Goal: Use online tool/utility: Utilize a website feature to perform a specific function

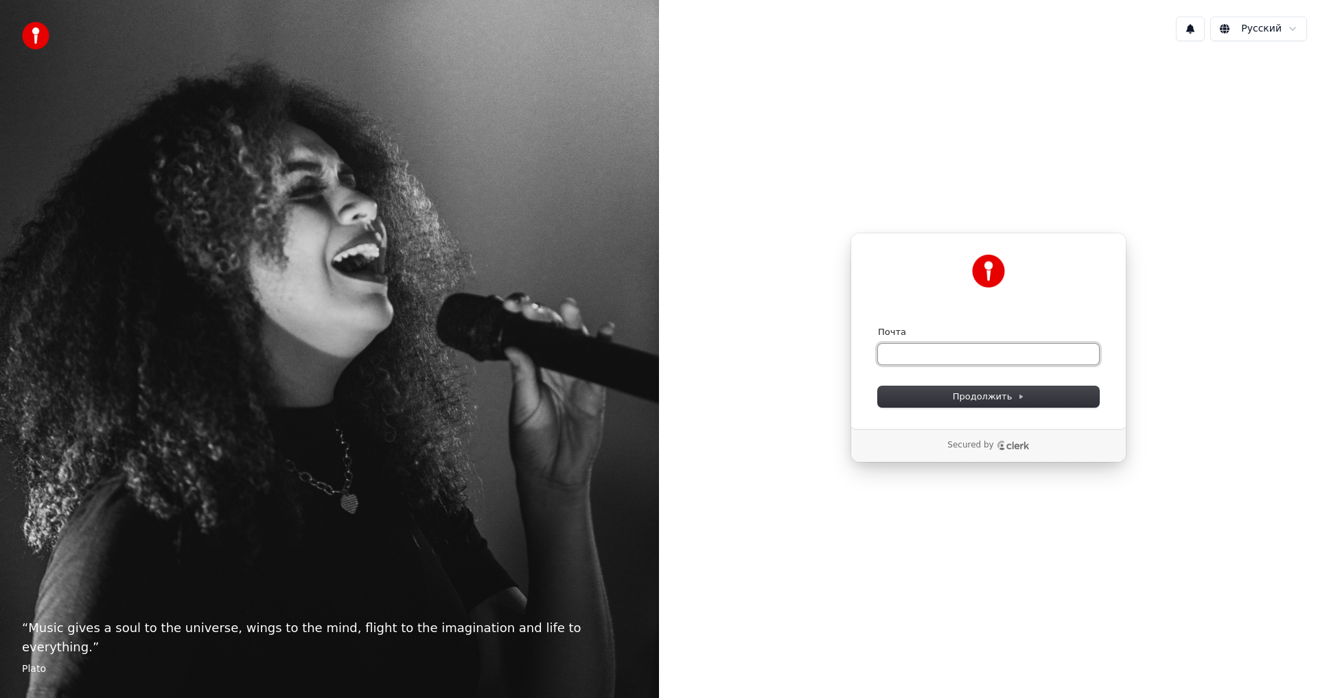
click at [959, 357] on input "Почта" at bounding box center [988, 354] width 221 height 21
click at [950, 355] on input "Почта" at bounding box center [988, 354] width 221 height 21
type input "*"
click at [976, 395] on span "Продолжить" at bounding box center [988, 396] width 72 height 12
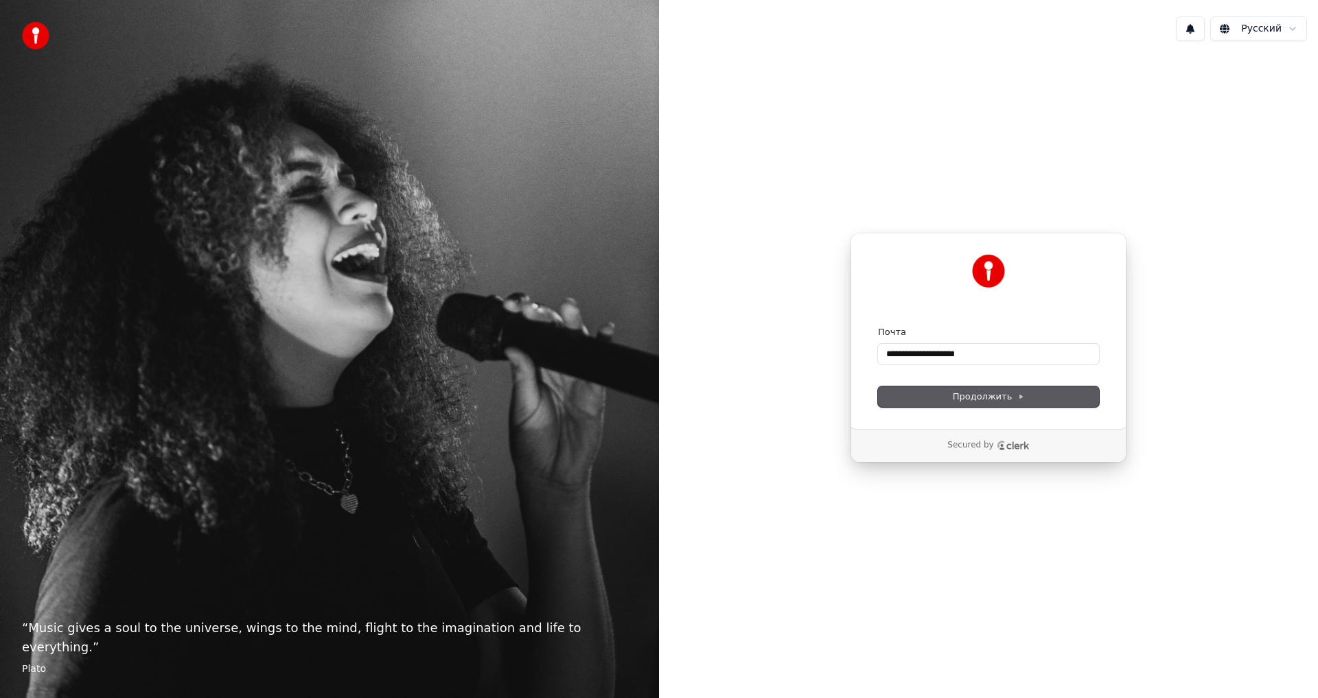
type input "**********"
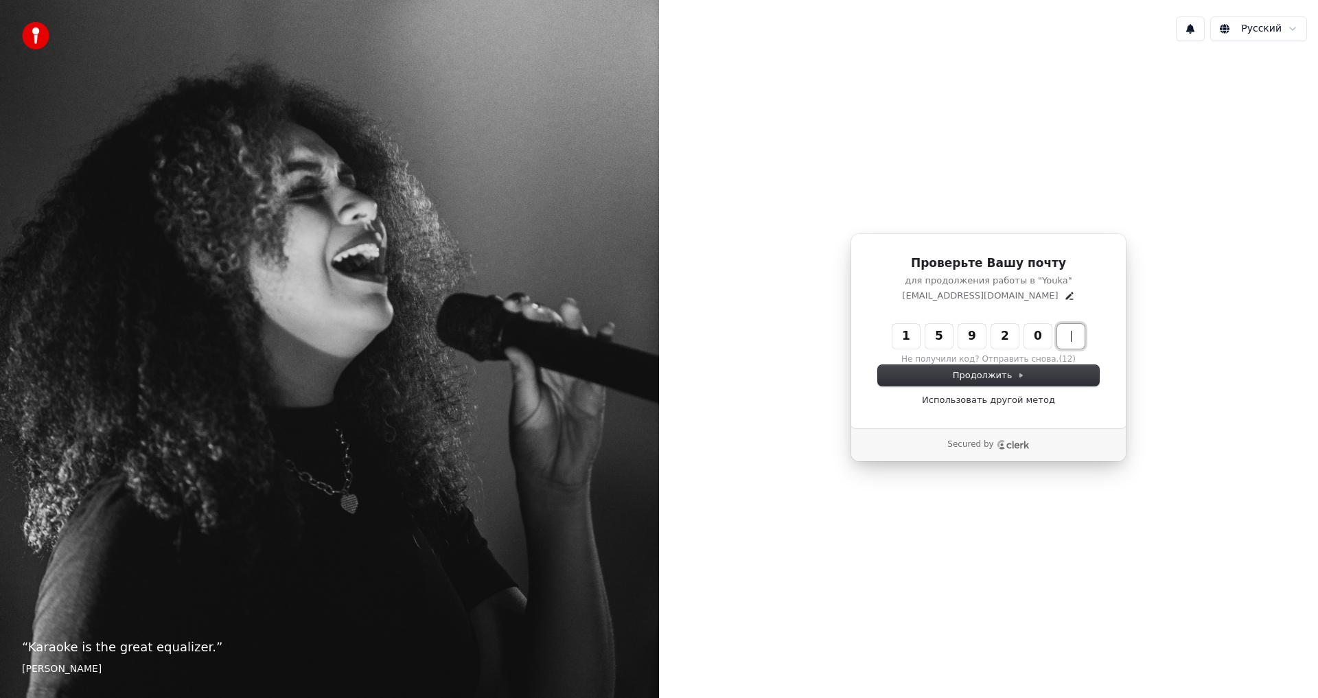
type input "******"
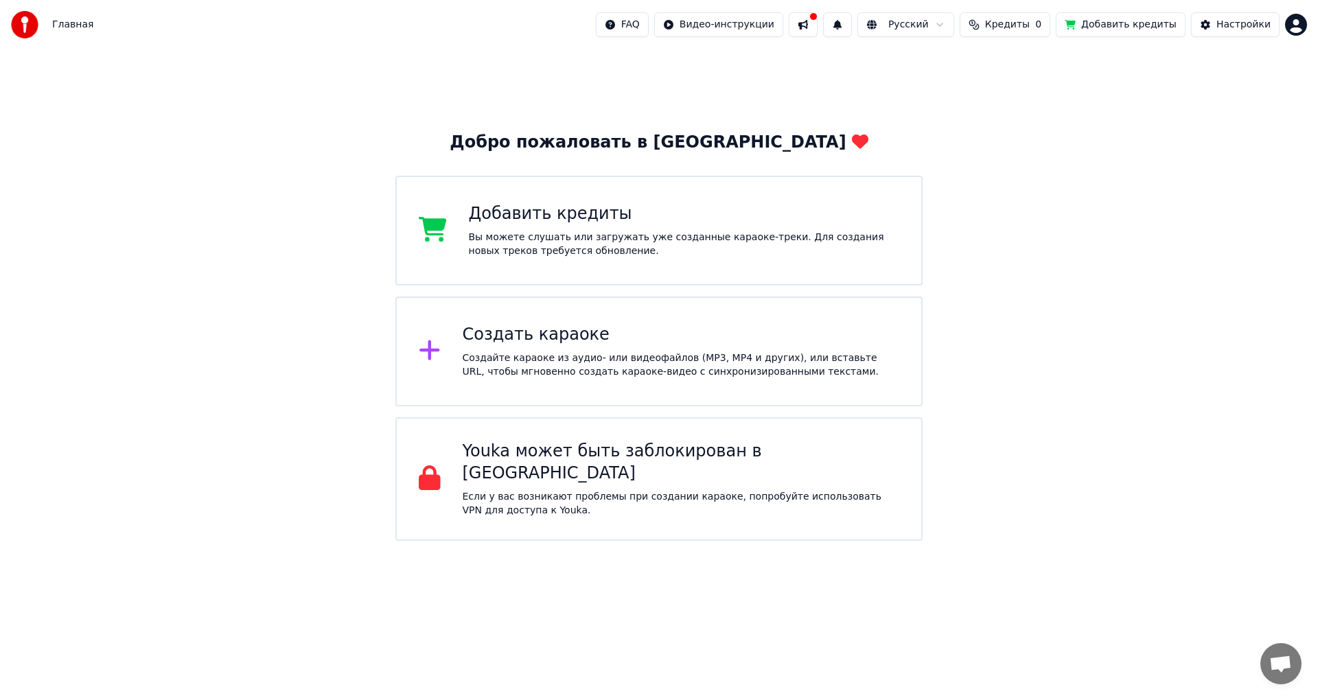
click at [537, 361] on div "Создайте караоке из аудио- или видеофайлов (MP3, MP4 и других), или вставьте UR…" at bounding box center [680, 364] width 437 height 27
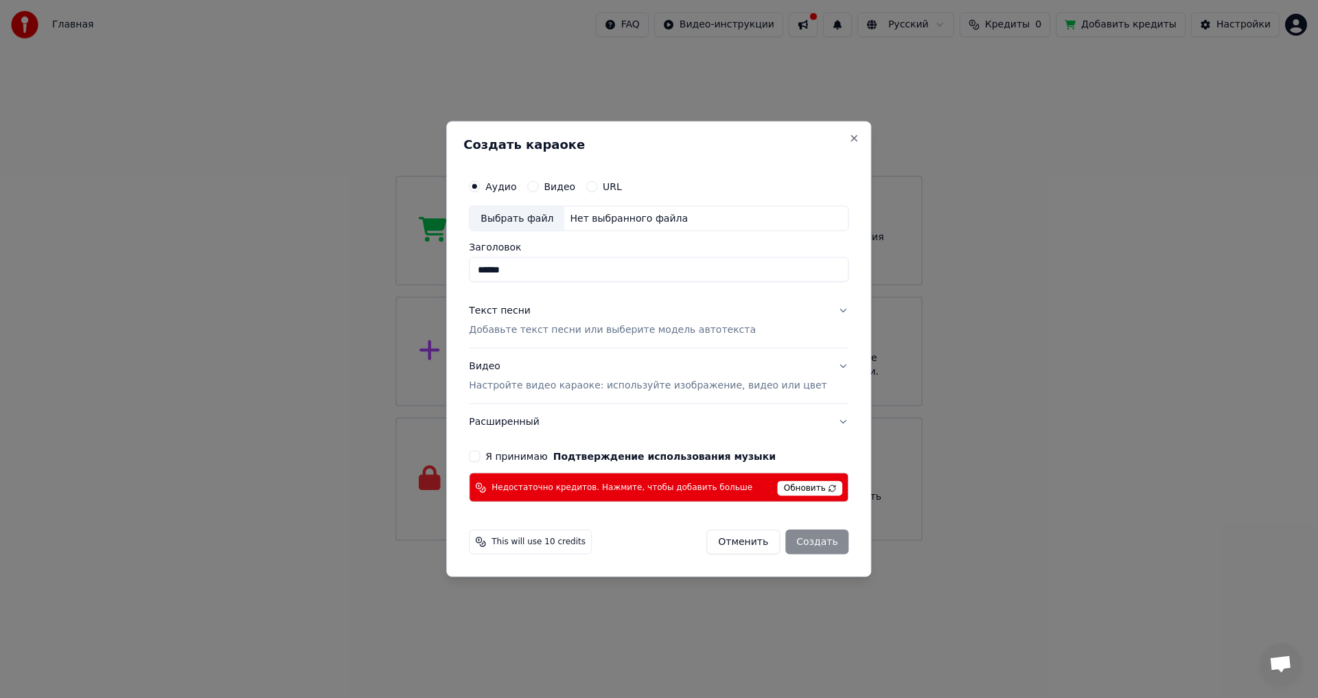
click at [523, 219] on div "Выбрать файл" at bounding box center [516, 218] width 95 height 25
type input "**********"
click at [480, 457] on button "Я принимаю Подтверждение использования музыки" at bounding box center [474, 456] width 11 height 11
click at [795, 541] on div "Отменить Создать" at bounding box center [777, 542] width 142 height 25
click at [789, 489] on span "Обновить" at bounding box center [809, 488] width 65 height 15
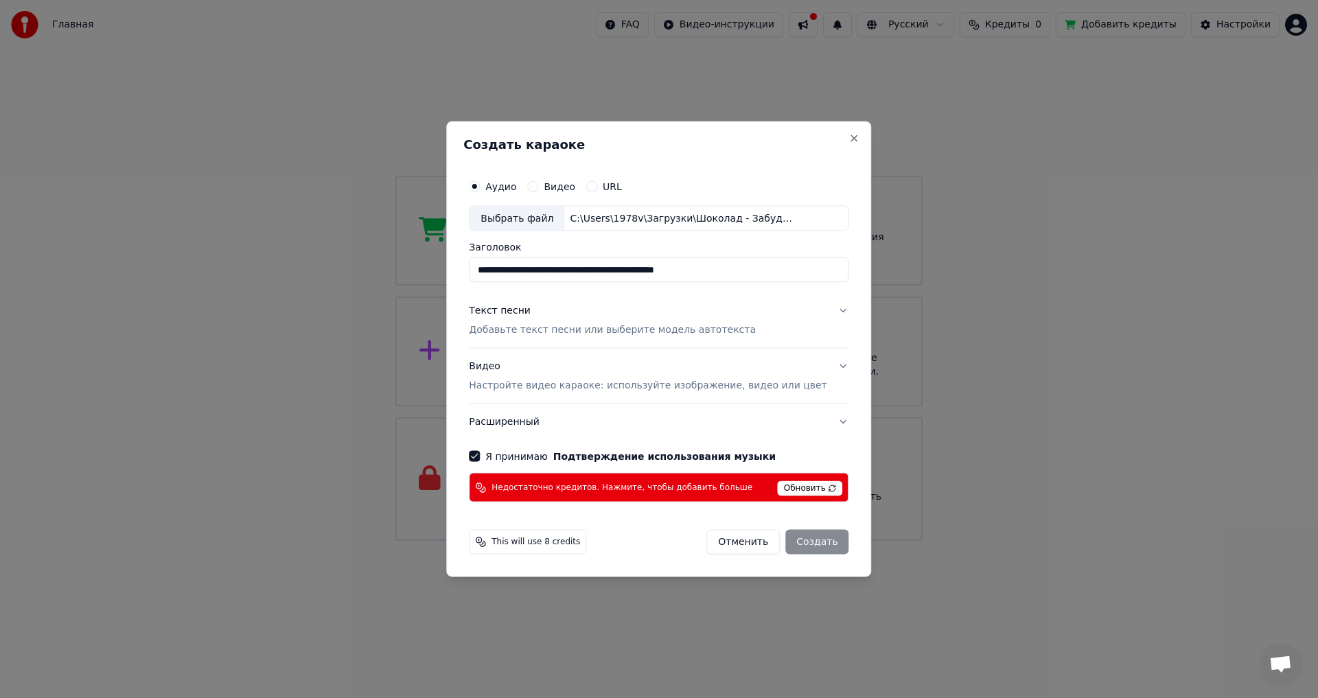
click at [790, 489] on span "Обновить" at bounding box center [809, 488] width 65 height 15
click at [793, 546] on div "Отменить Создать" at bounding box center [777, 542] width 142 height 25
click at [795, 540] on div "Отменить Создать" at bounding box center [777, 542] width 142 height 25
click at [721, 543] on button "Отменить" at bounding box center [742, 542] width 73 height 25
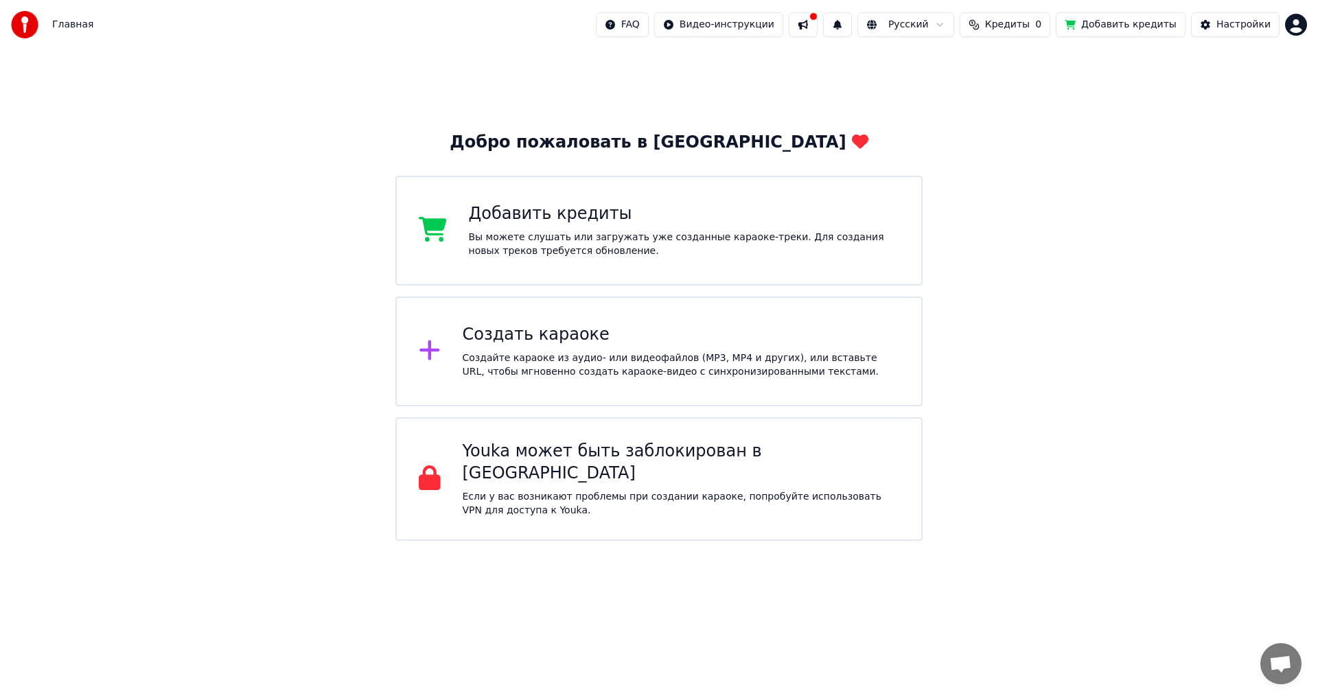
click at [1126, 27] on button "Добавить кредиты" at bounding box center [1120, 24] width 130 height 25
